Goal: Information Seeking & Learning: Learn about a topic

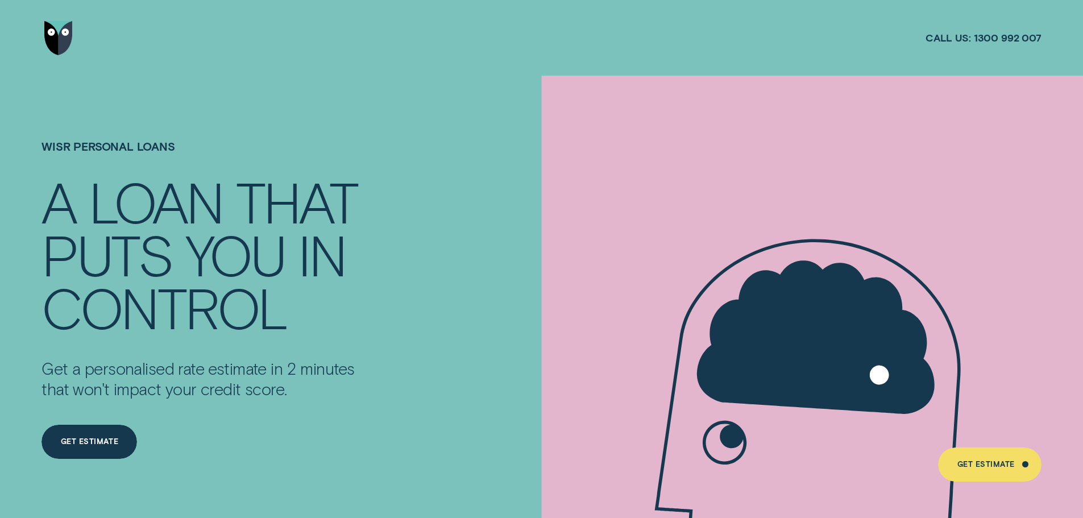
click at [55, 37] on img "Go to home page" at bounding box center [58, 38] width 28 height 34
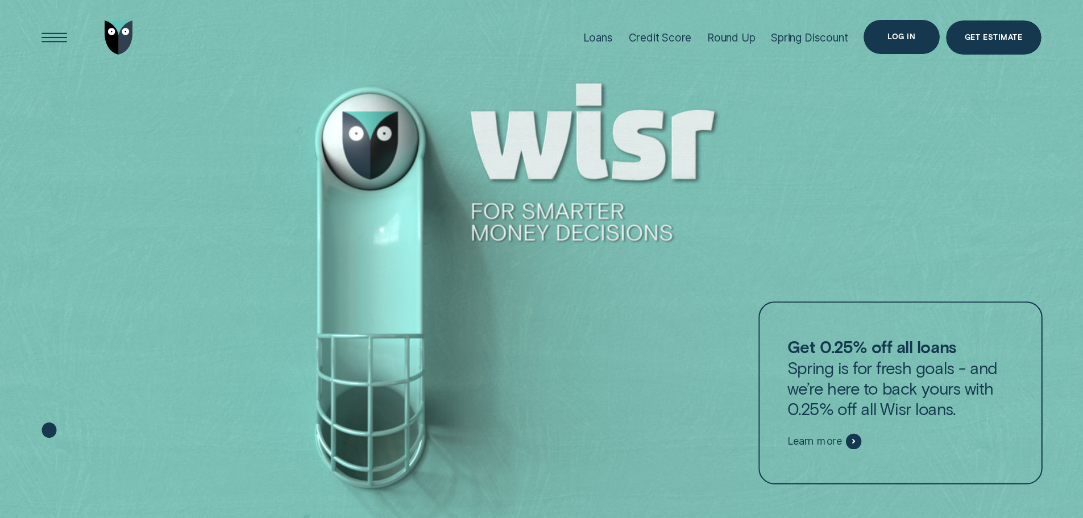
click at [896, 42] on div "Log in" at bounding box center [902, 37] width 76 height 34
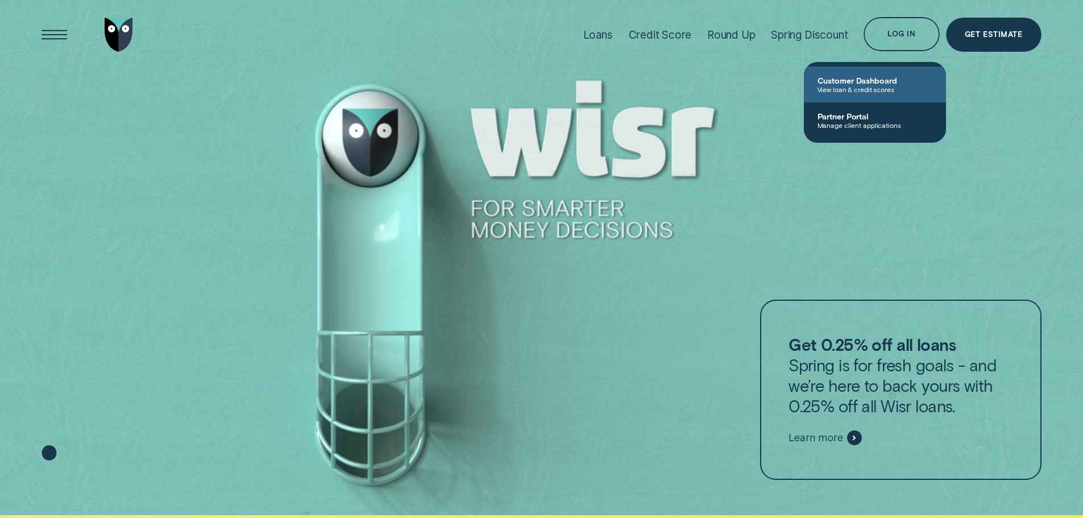
click at [848, 91] on span "View loan & credit scores" at bounding box center [875, 89] width 115 height 8
